Goal: Information Seeking & Learning: Find specific fact

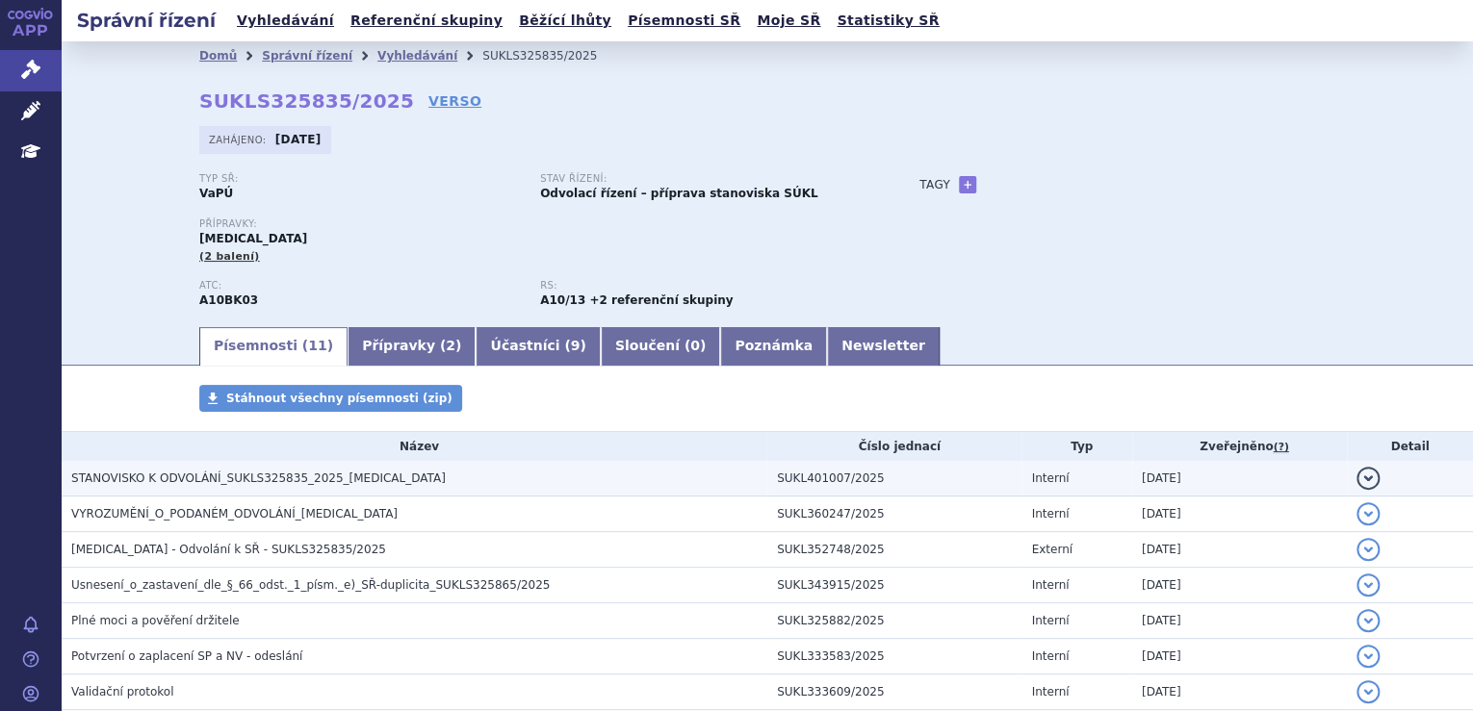
click at [512, 474] on h3 "STANOVISKO K ODVOLÁNÍ_SUKLS325835_2025_JARDIANCE" at bounding box center [419, 478] width 696 height 19
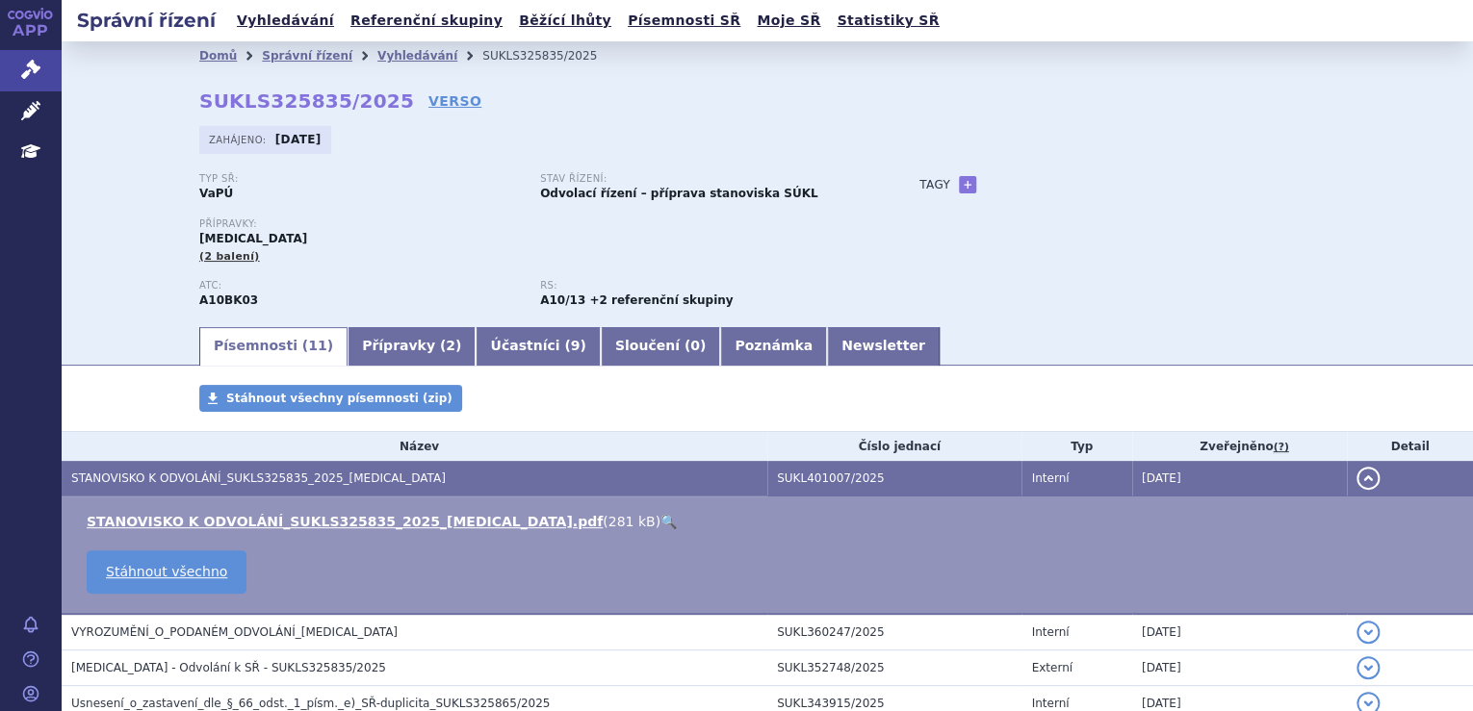
click at [660, 520] on link "🔍" at bounding box center [668, 521] width 16 height 15
click at [30, 63] on icon at bounding box center [30, 69] width 19 height 19
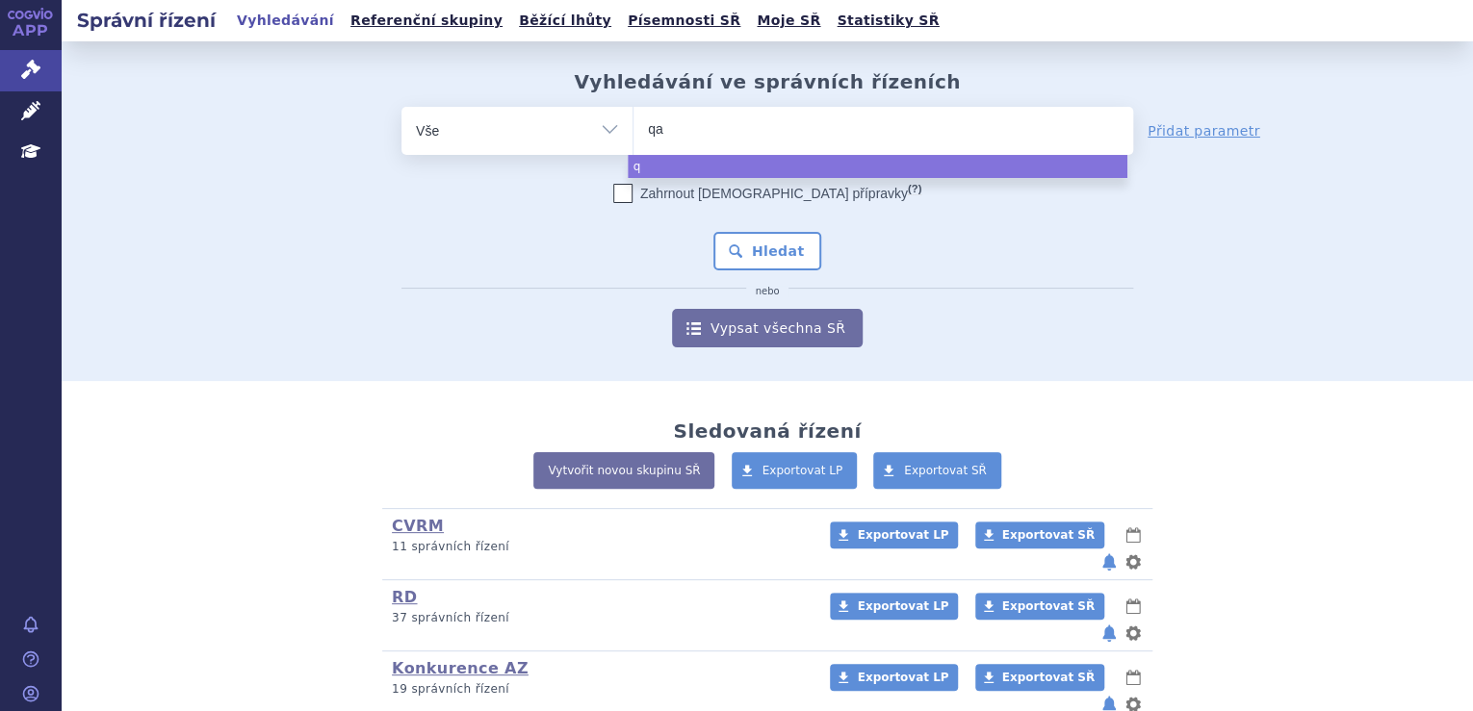
type input "qal"
type input "qalsod"
type input "qalsody"
select select "qalsody"
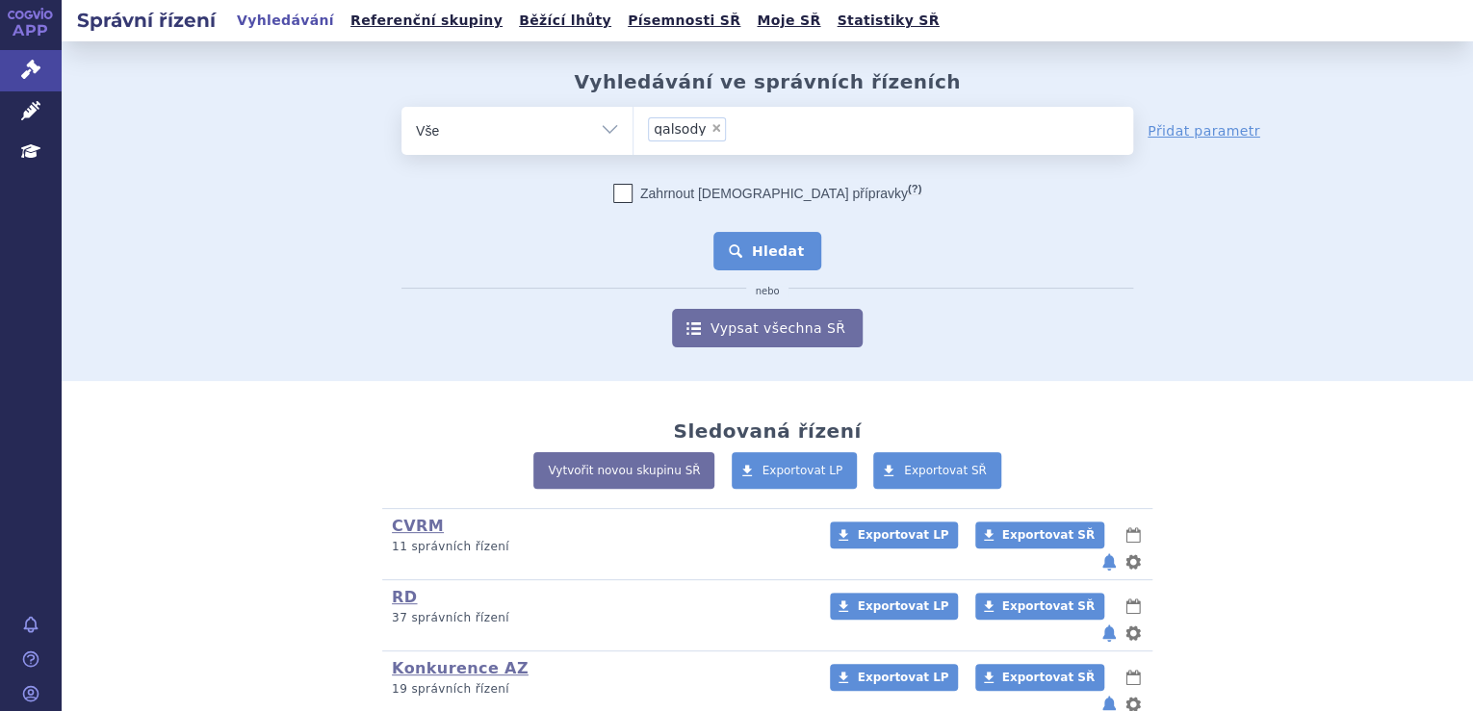
click at [774, 239] on button "Hledat" at bounding box center [767, 251] width 109 height 38
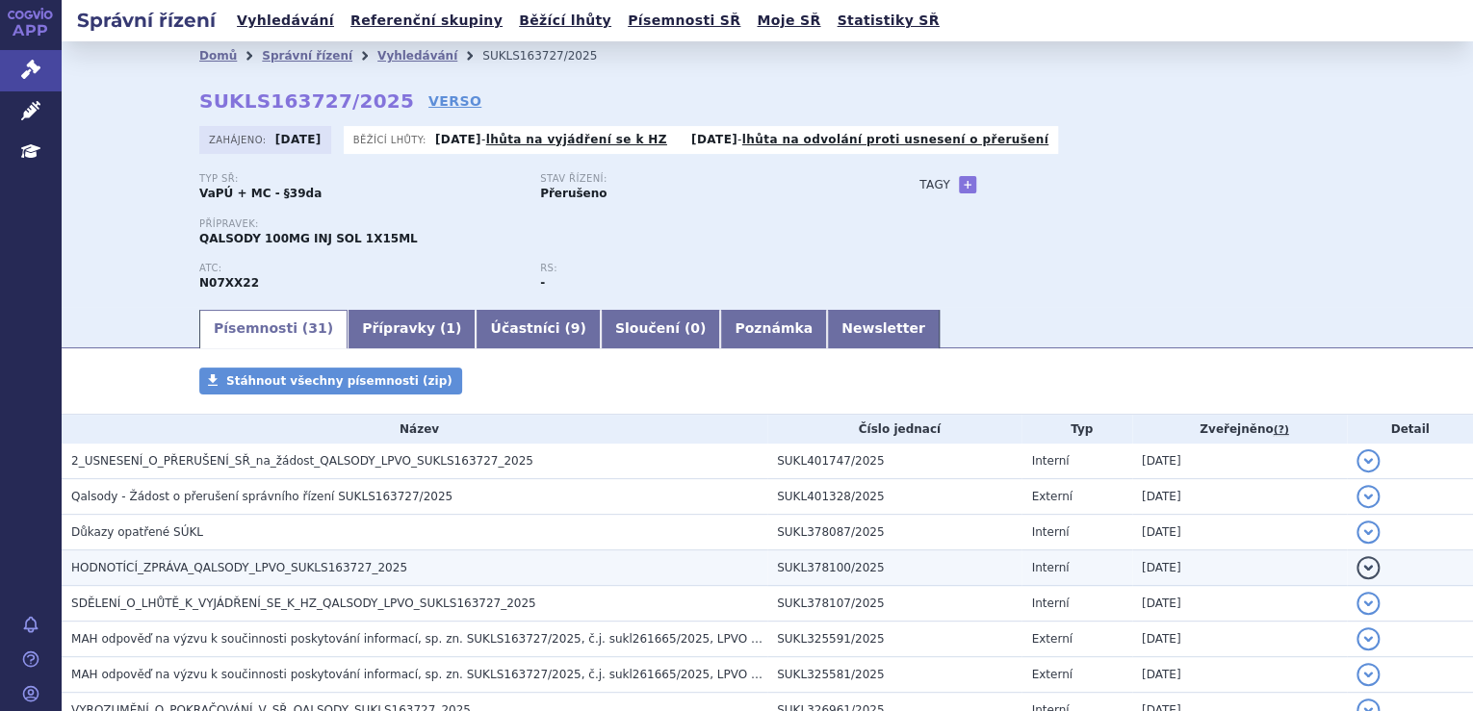
click at [388, 562] on h3 "HODNOTÍCÍ_ZPRÁVA_QALSODY_LPVO_SUKLS163727_2025" at bounding box center [419, 567] width 696 height 19
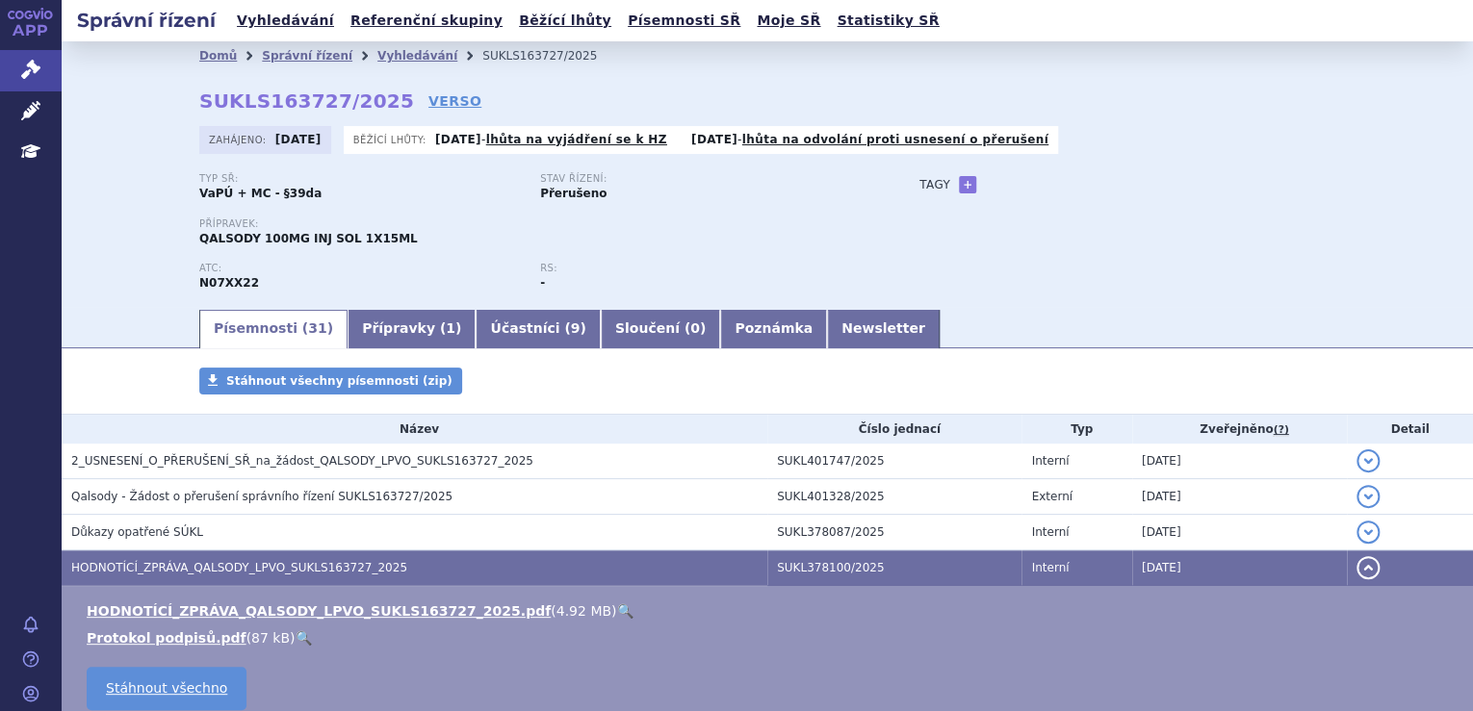
click at [616, 613] on link "🔍" at bounding box center [624, 610] width 16 height 15
